Goal: Information Seeking & Learning: Find specific fact

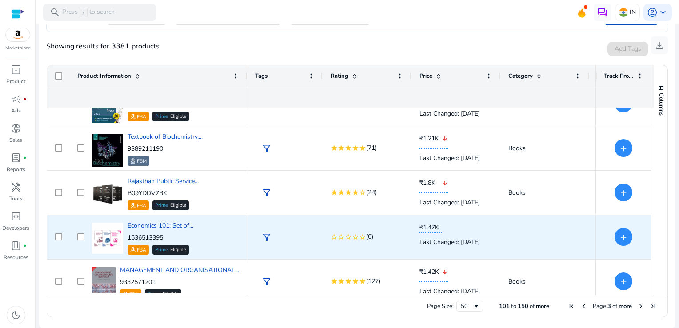
scroll to position [2036, 0]
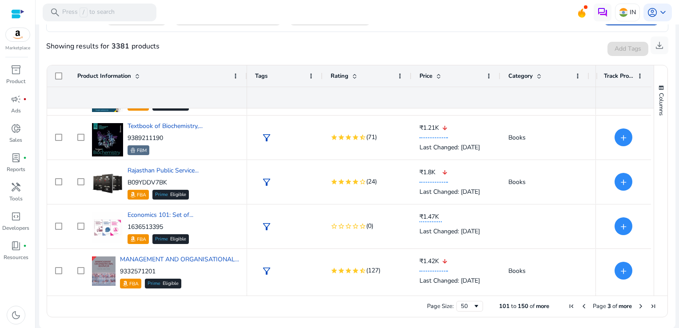
click at [637, 304] on span "Next Page" at bounding box center [640, 306] width 7 height 7
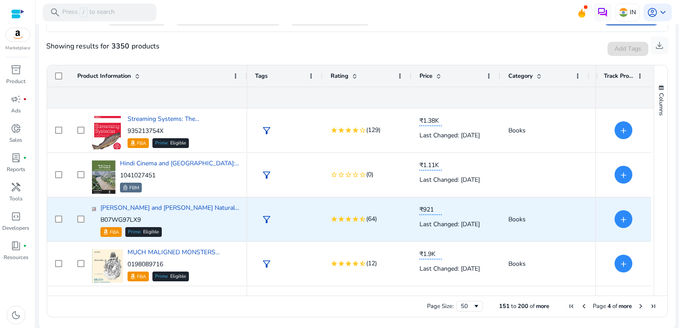
scroll to position [0, 0]
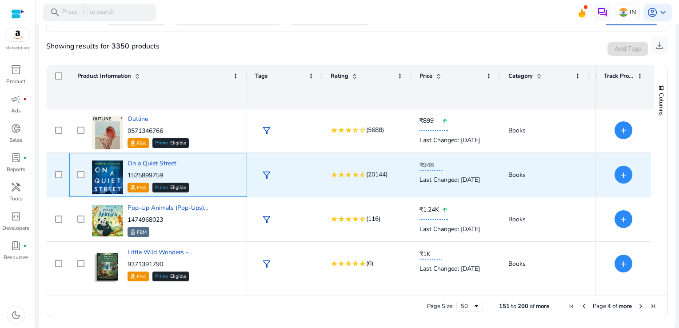
drag, startPoint x: 169, startPoint y: 177, endPoint x: 128, endPoint y: 177, distance: 40.9
click at [128, 177] on p "1525899759" at bounding box center [157, 175] width 61 height 9
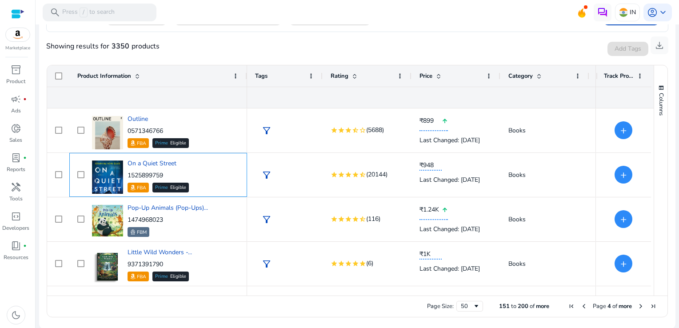
copy p "1525899759"
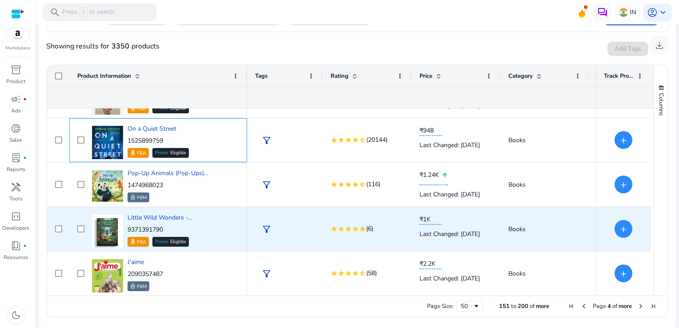
scroll to position [311, 0]
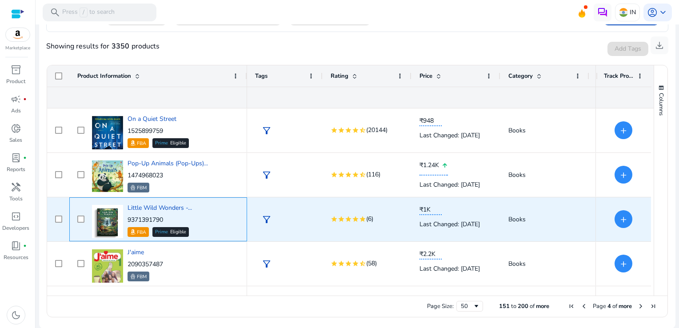
drag, startPoint x: 168, startPoint y: 217, endPoint x: 127, endPoint y: 220, distance: 40.5
click at [127, 220] on p "9371391790" at bounding box center [159, 219] width 64 height 9
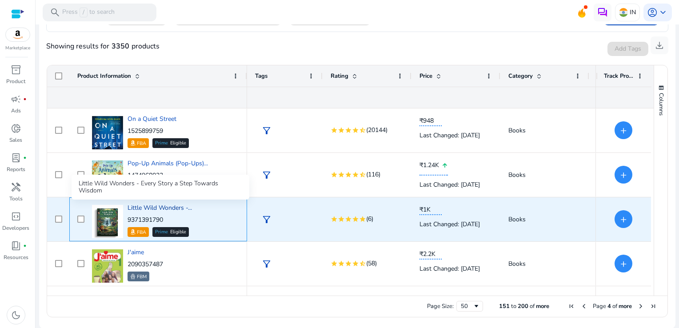
copy p "9371391790"
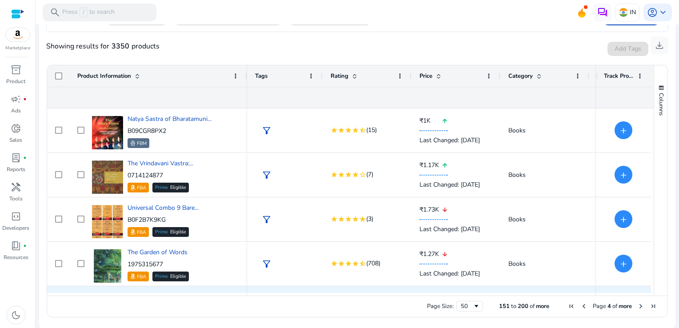
scroll to position [577, 0]
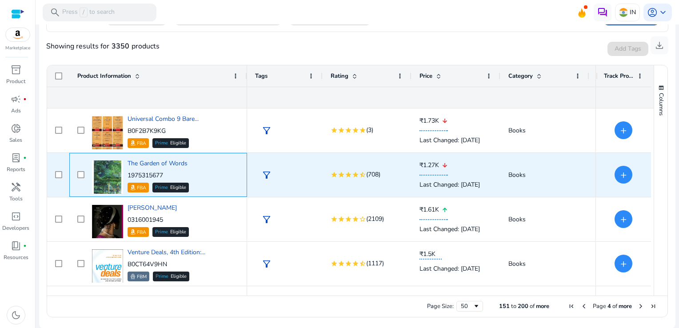
drag, startPoint x: 165, startPoint y: 172, endPoint x: 128, endPoint y: 174, distance: 37.4
click at [128, 174] on p "1975315677" at bounding box center [157, 175] width 61 height 9
copy p "1975315677"
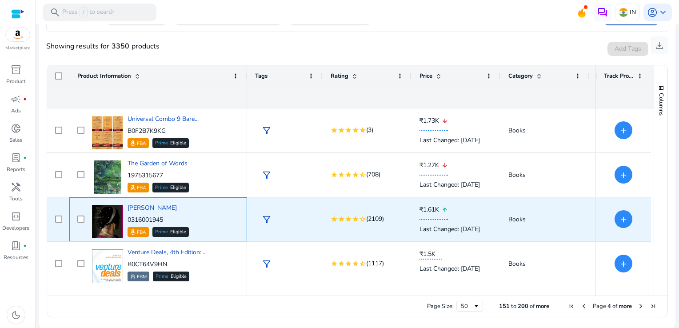
drag, startPoint x: 142, startPoint y: 218, endPoint x: 128, endPoint y: 220, distance: 13.9
click at [128, 220] on p "0316001945" at bounding box center [157, 219] width 61 height 9
copy p "0316001945"
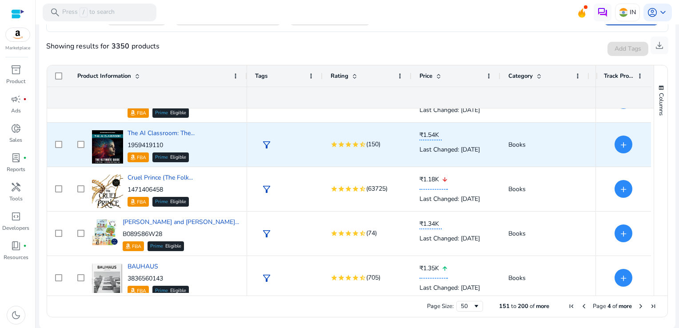
scroll to position [844, 0]
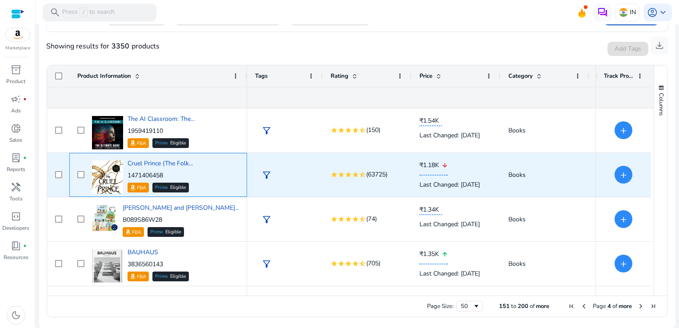
drag, startPoint x: 170, startPoint y: 171, endPoint x: 126, endPoint y: 179, distance: 44.2
click at [126, 179] on div "Cruel Prince (The Folk... 1471406458 FBA Prime Eligible" at bounding box center [164, 175] width 149 height 38
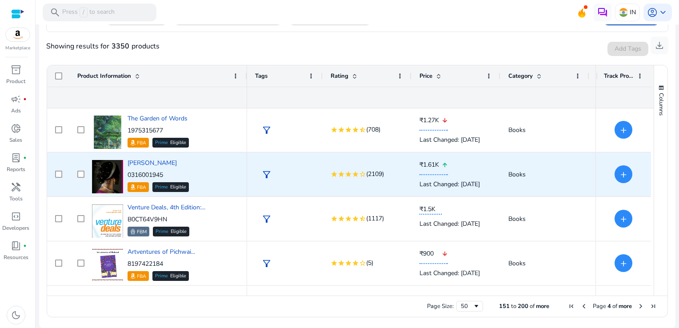
scroll to position [622, 0]
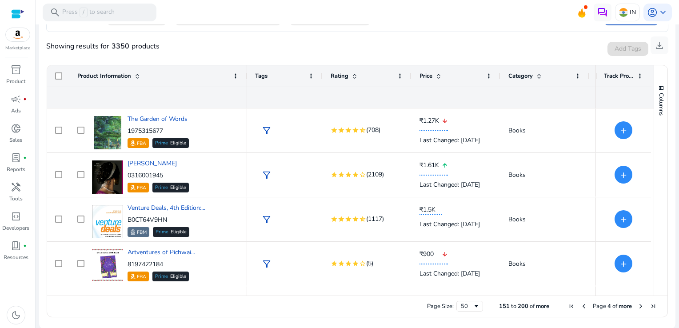
drag, startPoint x: 675, startPoint y: 149, endPoint x: 676, endPoint y: 76, distance: 73.7
click at [676, 76] on mat-sidenav-content "search Press / to search IN account_circle keyboard_arrow_down We are getting t…" at bounding box center [357, 164] width 643 height 328
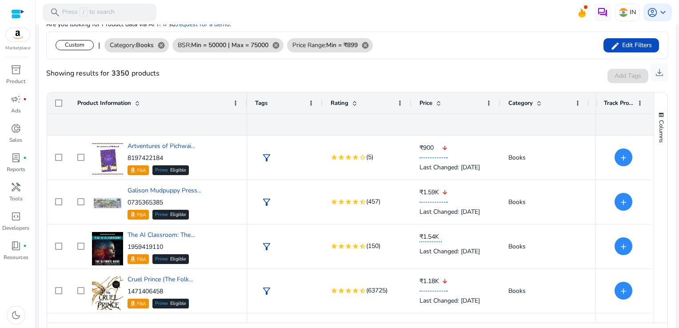
scroll to position [166, 0]
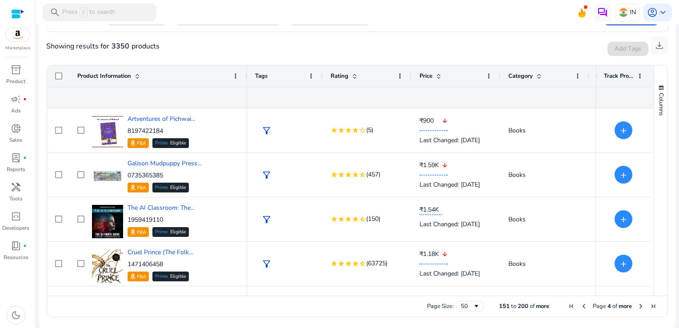
click at [637, 307] on span "Next Page" at bounding box center [640, 306] width 7 height 7
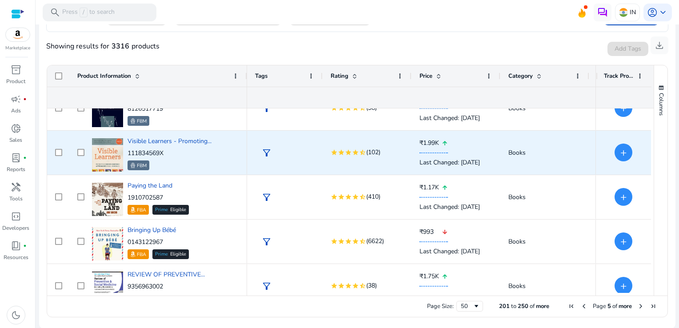
scroll to position [133, 0]
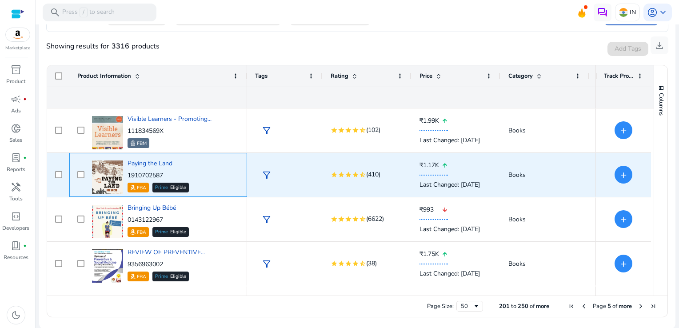
drag, startPoint x: 168, startPoint y: 171, endPoint x: 127, endPoint y: 175, distance: 41.1
click at [127, 175] on p "1910702587" at bounding box center [157, 175] width 61 height 9
copy p "1910702587"
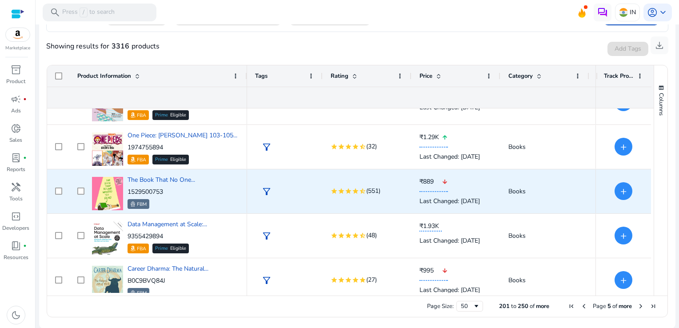
scroll to position [533, 0]
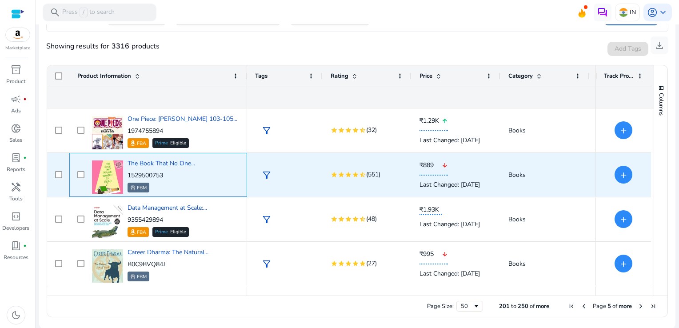
drag, startPoint x: 169, startPoint y: 175, endPoint x: 128, endPoint y: 173, distance: 40.4
click at [128, 173] on p "1529500753" at bounding box center [161, 175] width 68 height 9
copy p "1529500753"
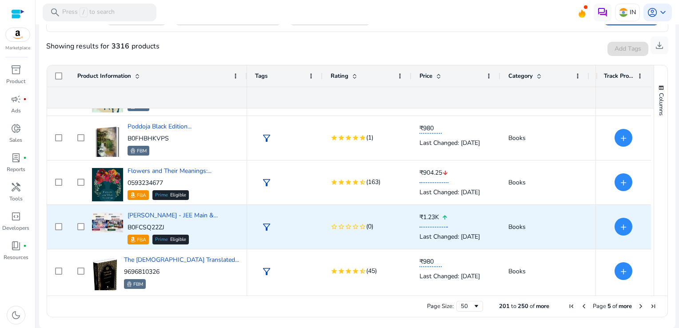
scroll to position [711, 0]
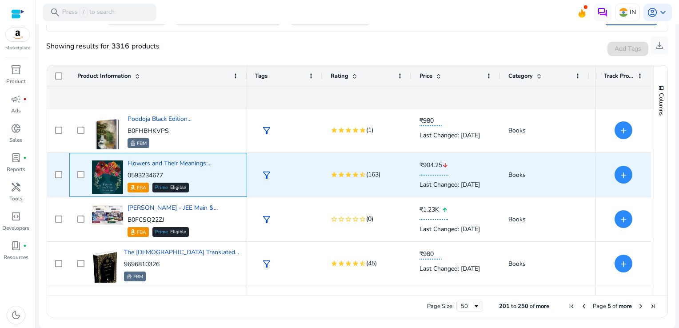
drag, startPoint x: 171, startPoint y: 170, endPoint x: 129, endPoint y: 174, distance: 41.9
click at [129, 174] on div "Flowers and Their Meanings:... 0593234677 FBA Prime Eligible" at bounding box center [169, 175] width 84 height 33
copy p "0593234677"
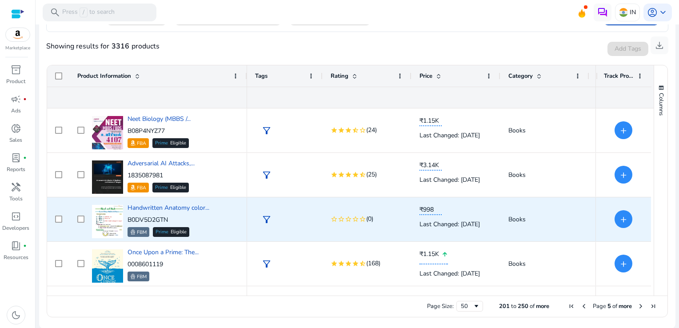
scroll to position [1288, 0]
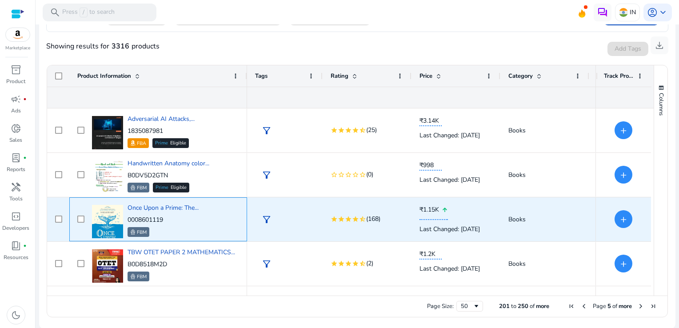
click at [127, 219] on p "0008601119" at bounding box center [162, 219] width 71 height 9
copy p "0008601119"
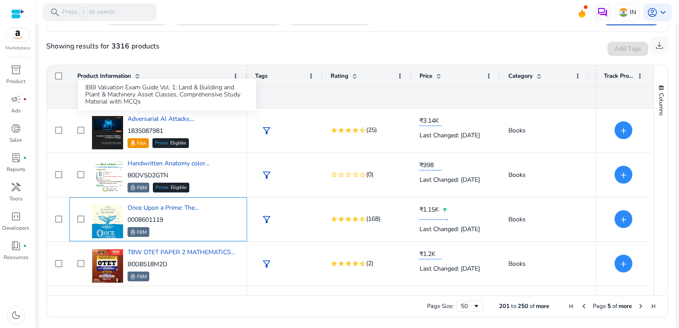
scroll to position [1022, 0]
